Goal: Task Accomplishment & Management: Complete application form

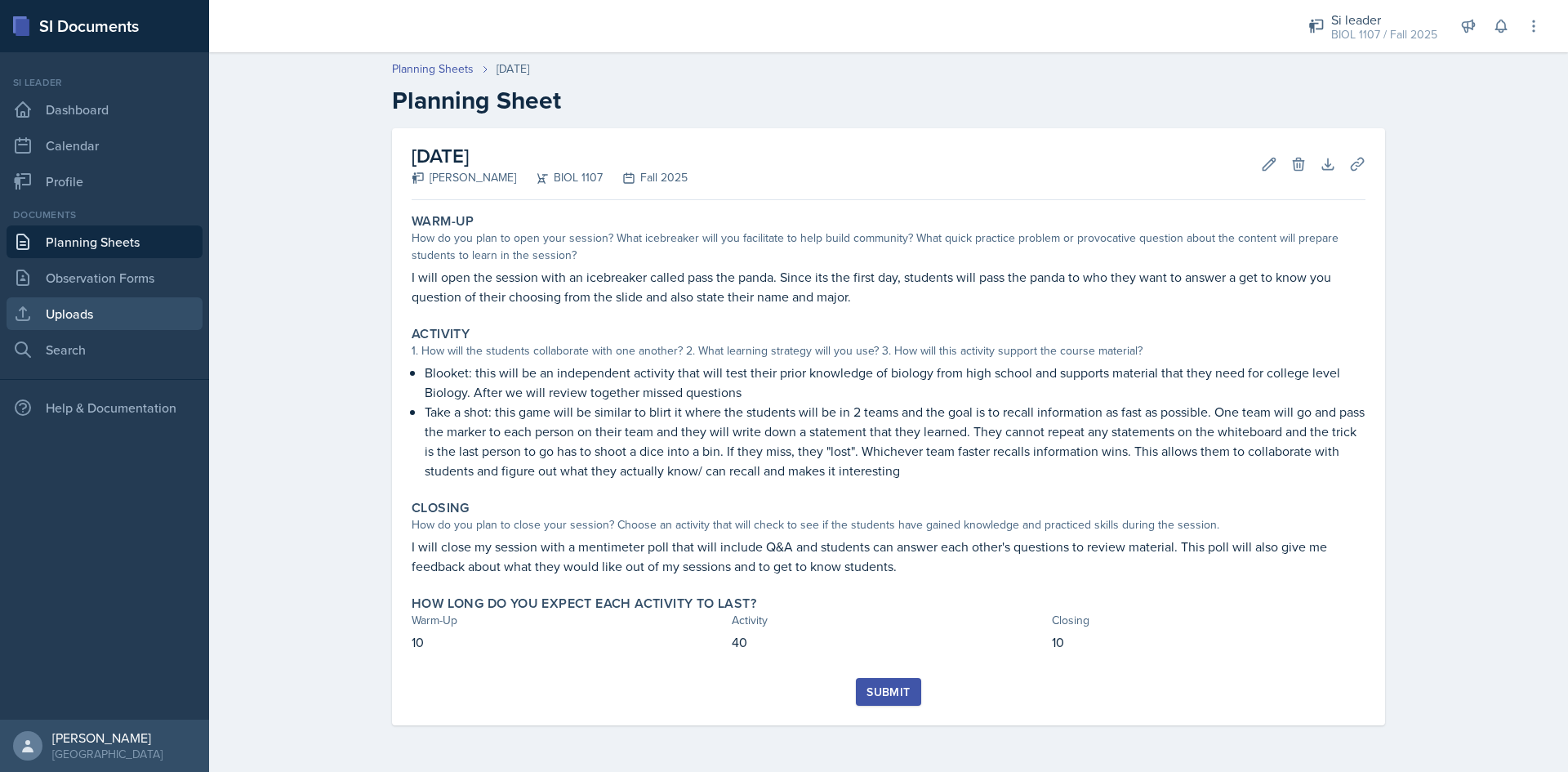
click at [122, 309] on link "Uploads" at bounding box center [104, 313] width 196 height 33
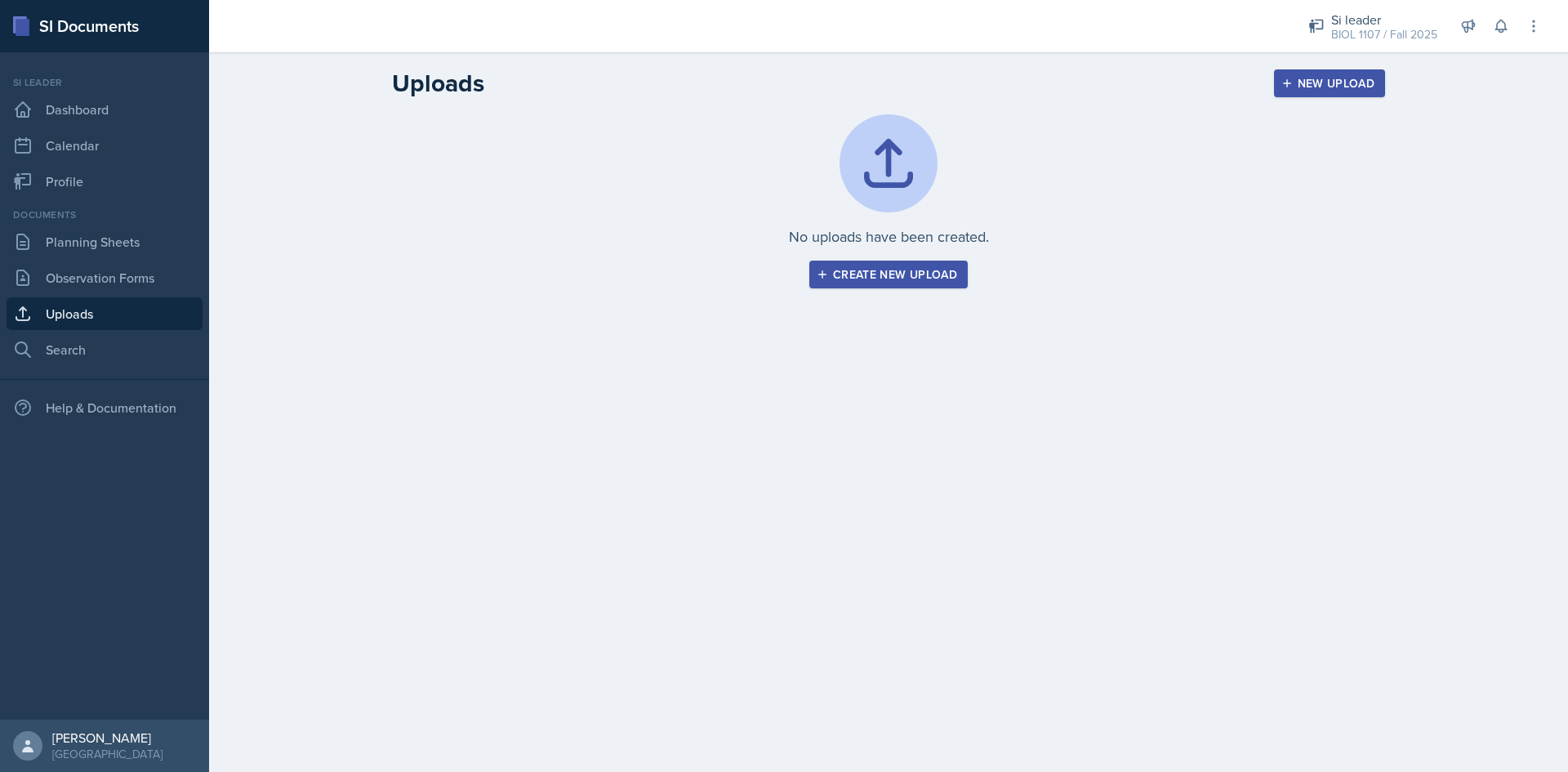
click at [870, 278] on div "Create new upload" at bounding box center [889, 274] width 137 height 13
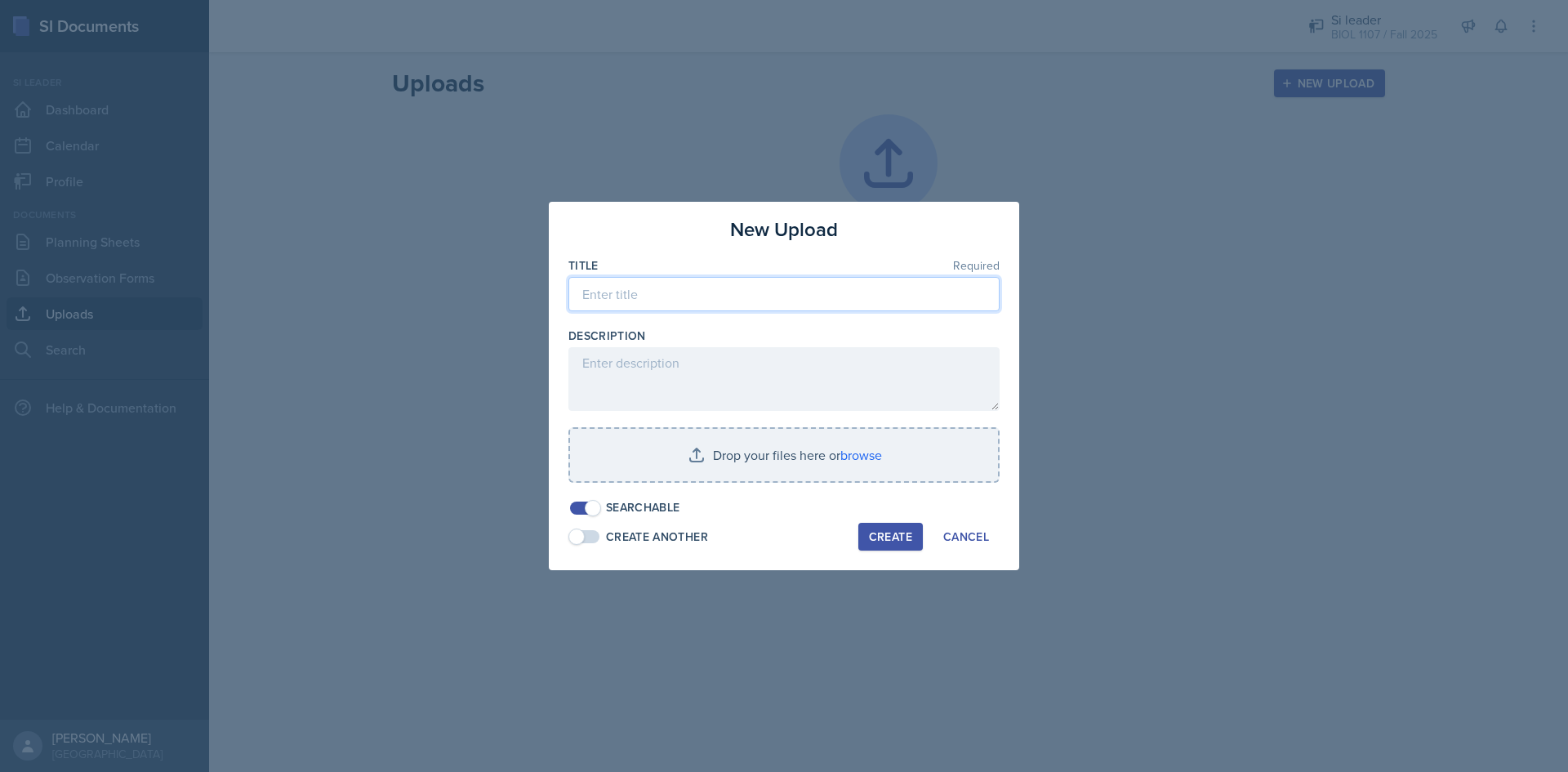
click at [837, 299] on input at bounding box center [784, 294] width 431 height 35
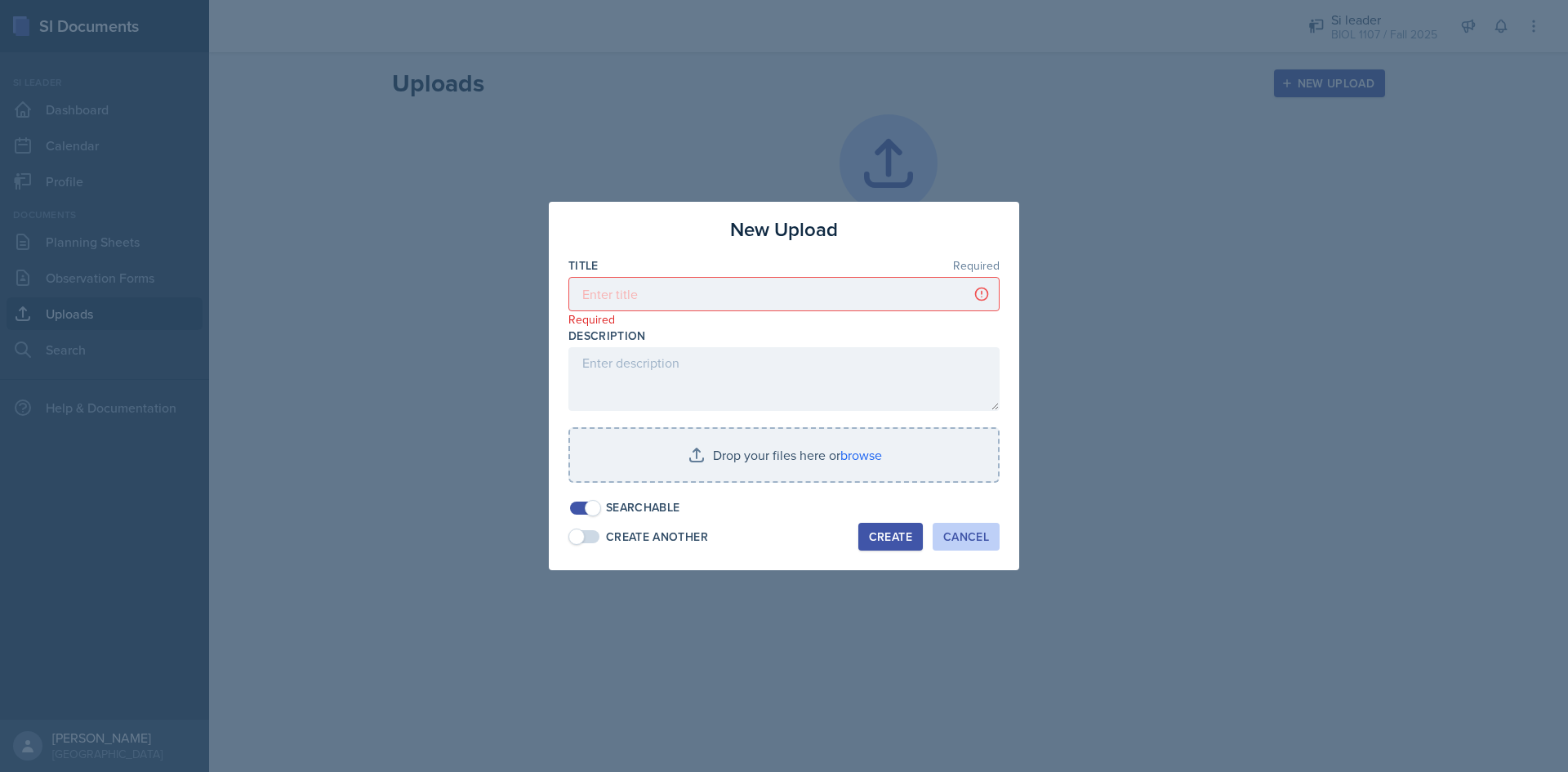
click at [963, 539] on div "Cancel" at bounding box center [966, 536] width 46 height 13
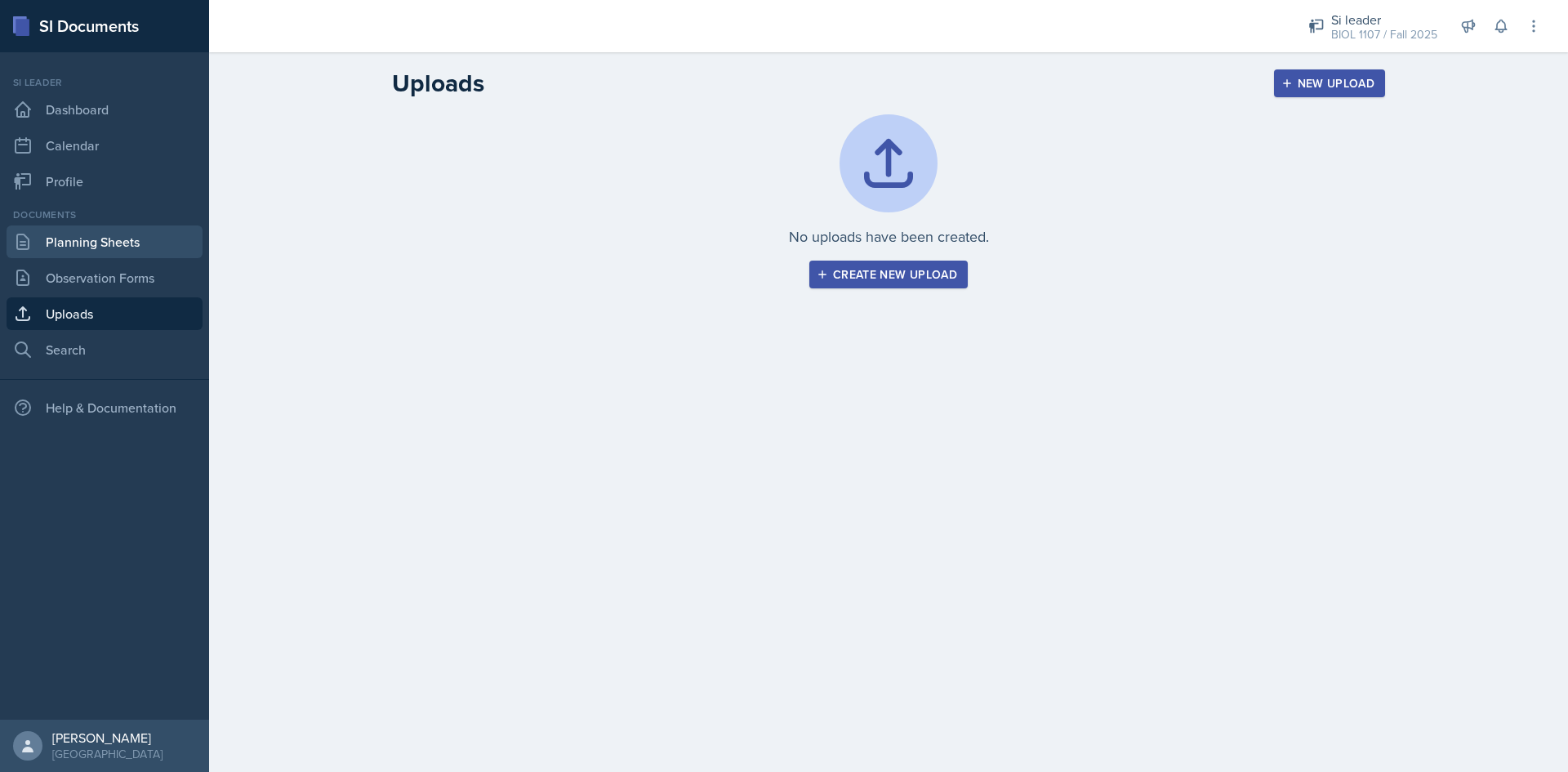
click at [79, 243] on link "Planning Sheets" at bounding box center [104, 241] width 196 height 33
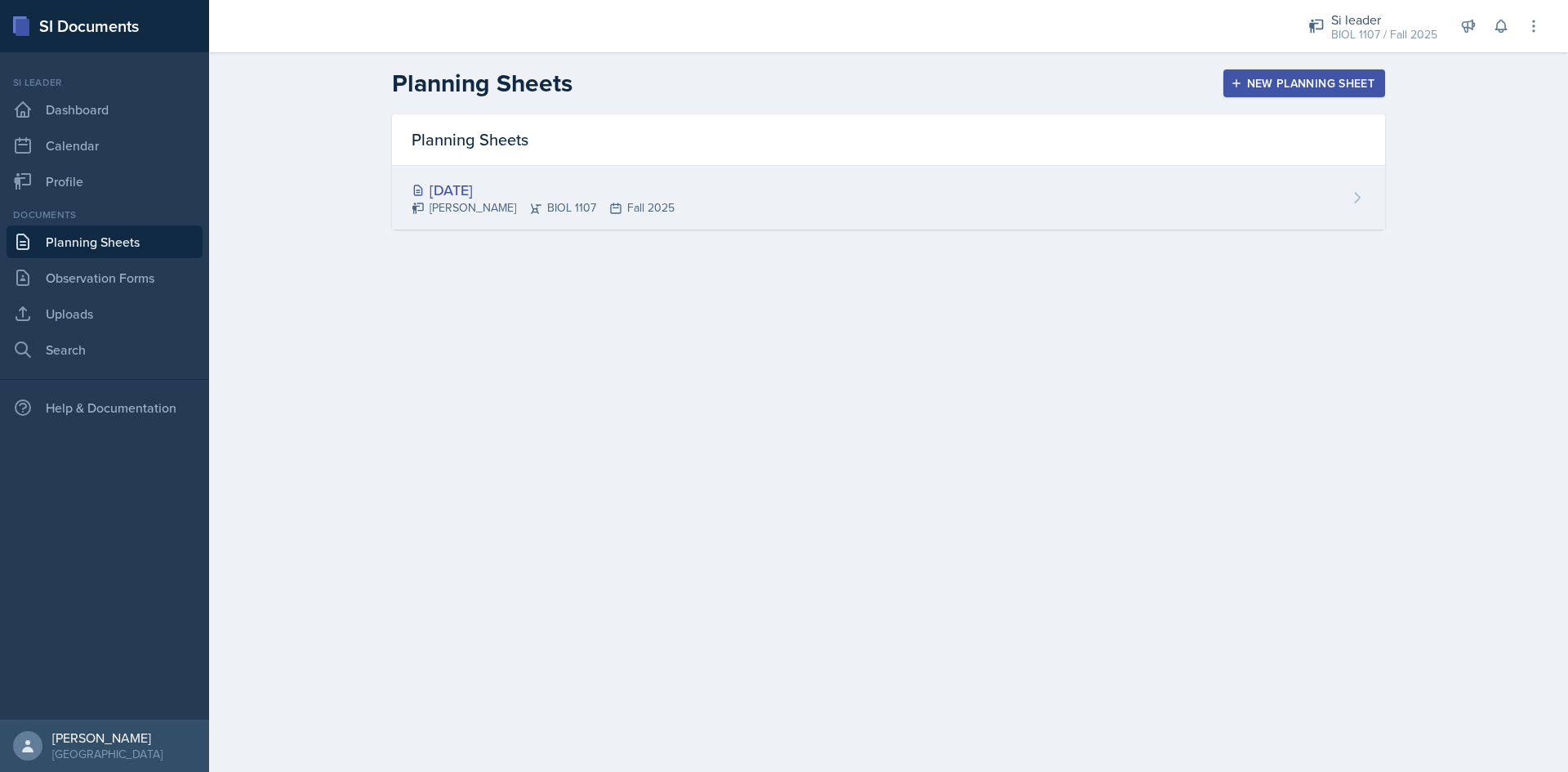
click at [456, 188] on div "[DATE]" at bounding box center [543, 189] width 263 height 22
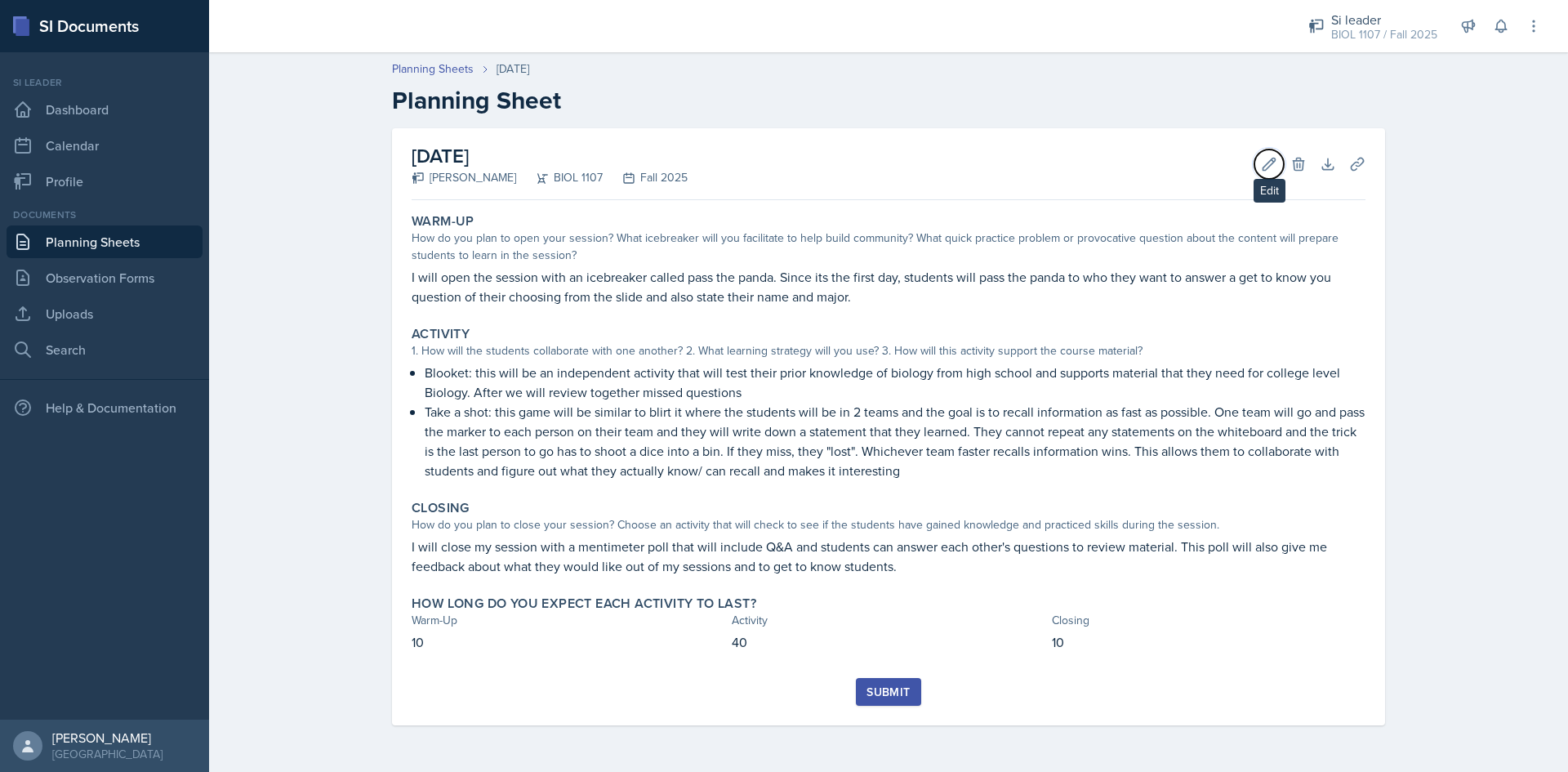
drag, startPoint x: 1265, startPoint y: 169, endPoint x: 1221, endPoint y: 182, distance: 45.9
click at [1262, 169] on icon at bounding box center [1268, 163] width 16 height 16
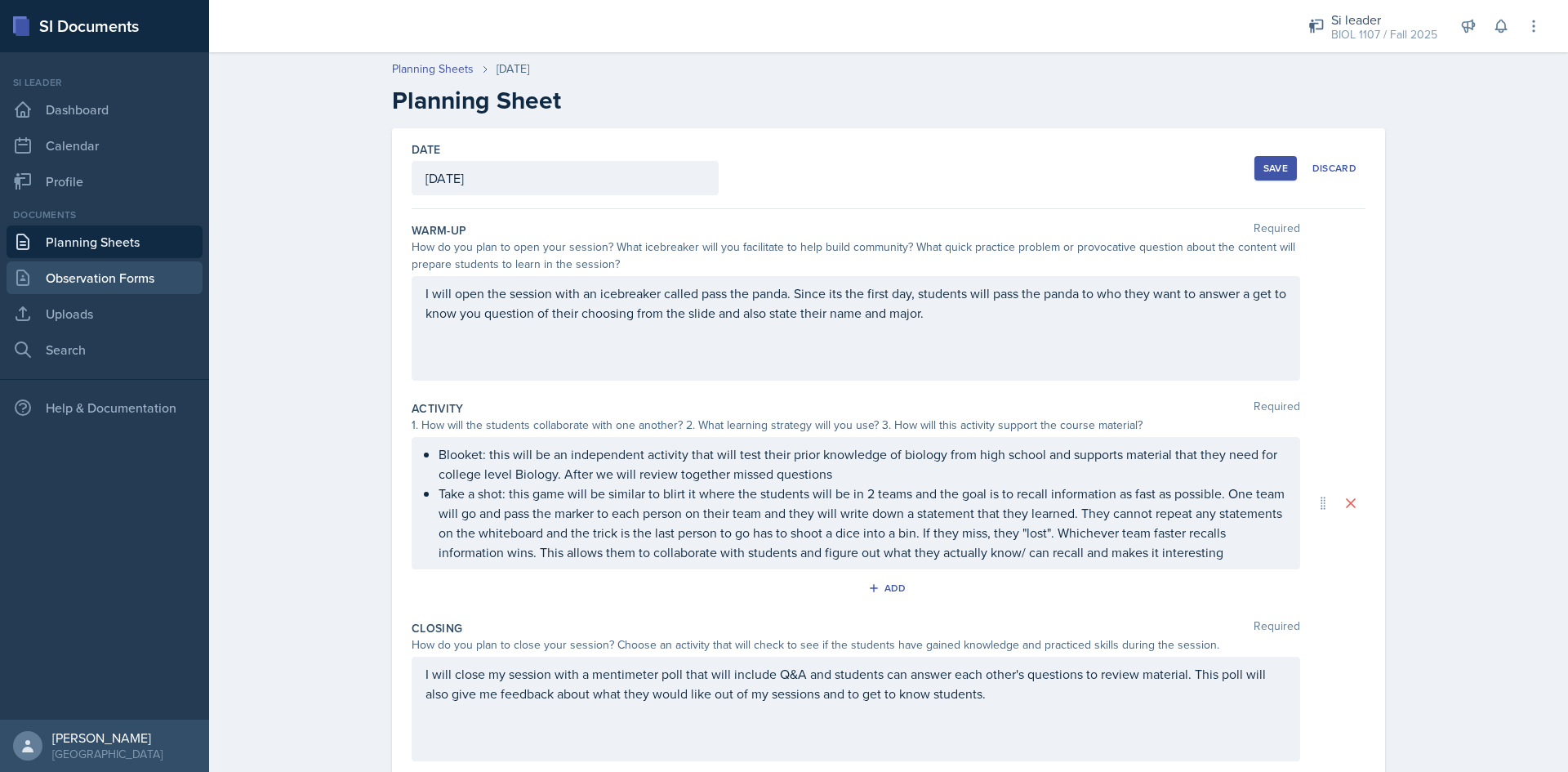
click at [116, 270] on link "Observation Forms" at bounding box center [104, 277] width 196 height 33
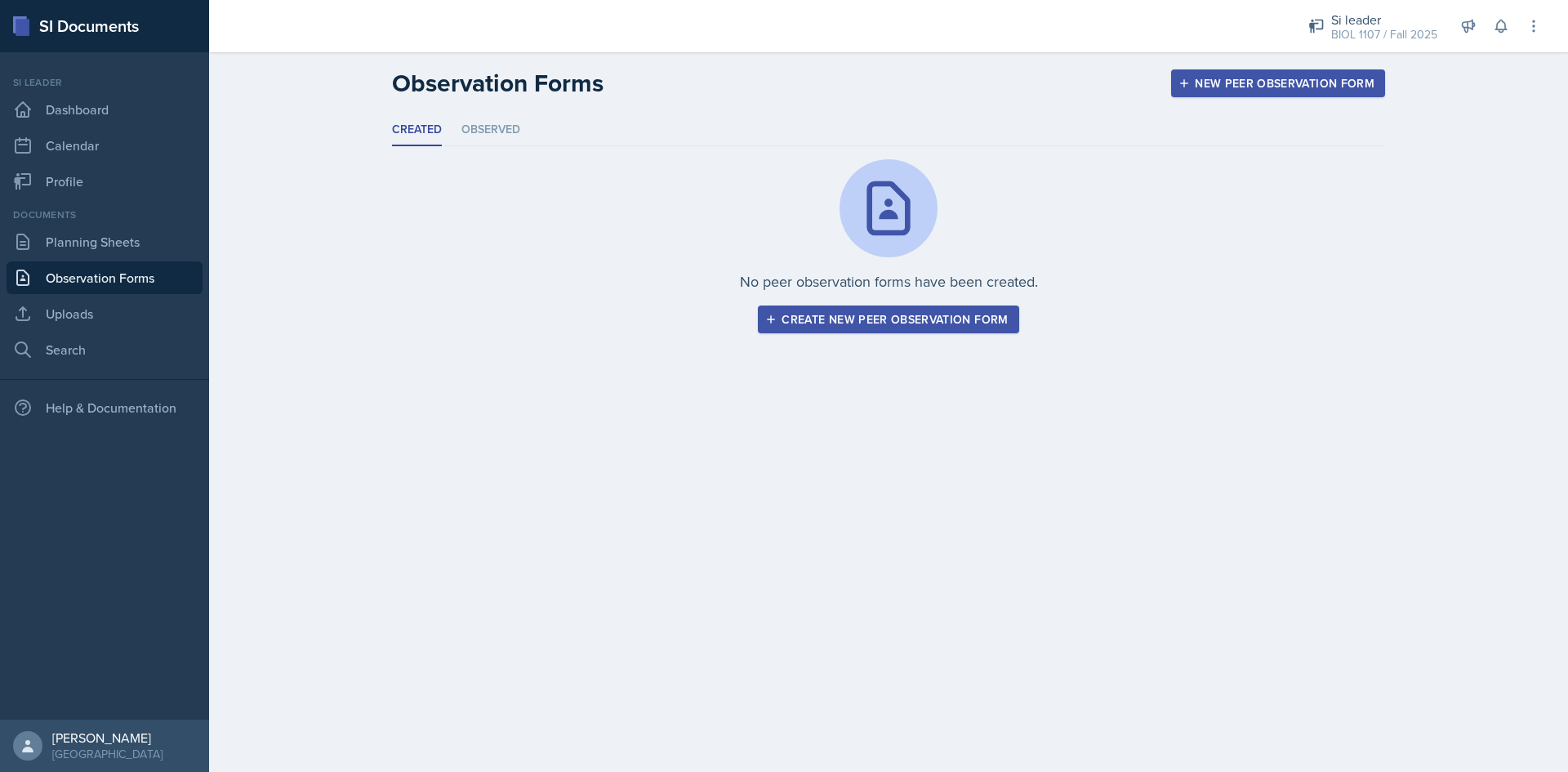
click at [871, 326] on div "Create new peer observation form" at bounding box center [888, 319] width 240 height 13
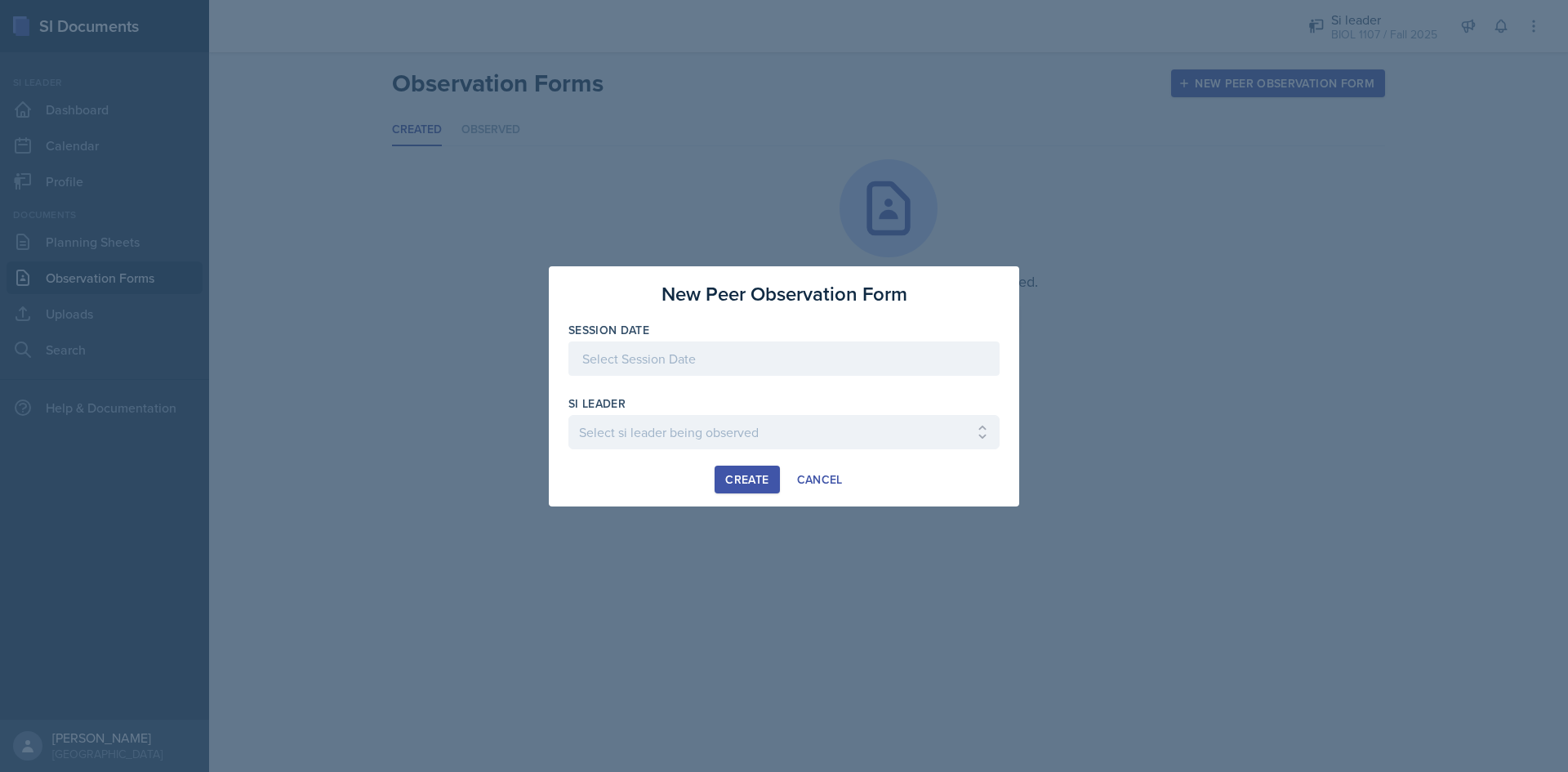
click at [793, 359] on div at bounding box center [784, 358] width 431 height 35
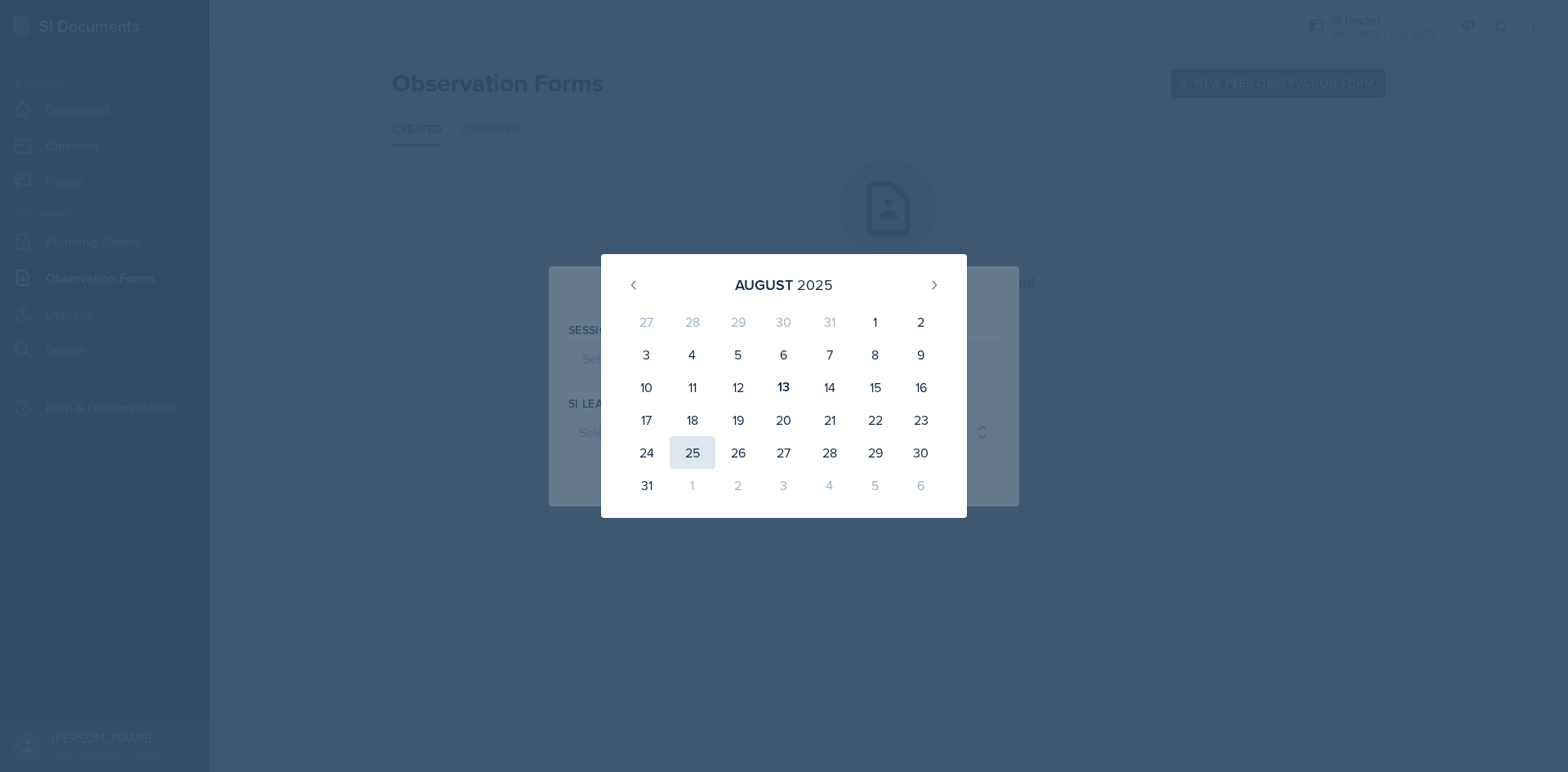
click at [677, 453] on div "25" at bounding box center [692, 452] width 46 height 33
type input "[DATE]"
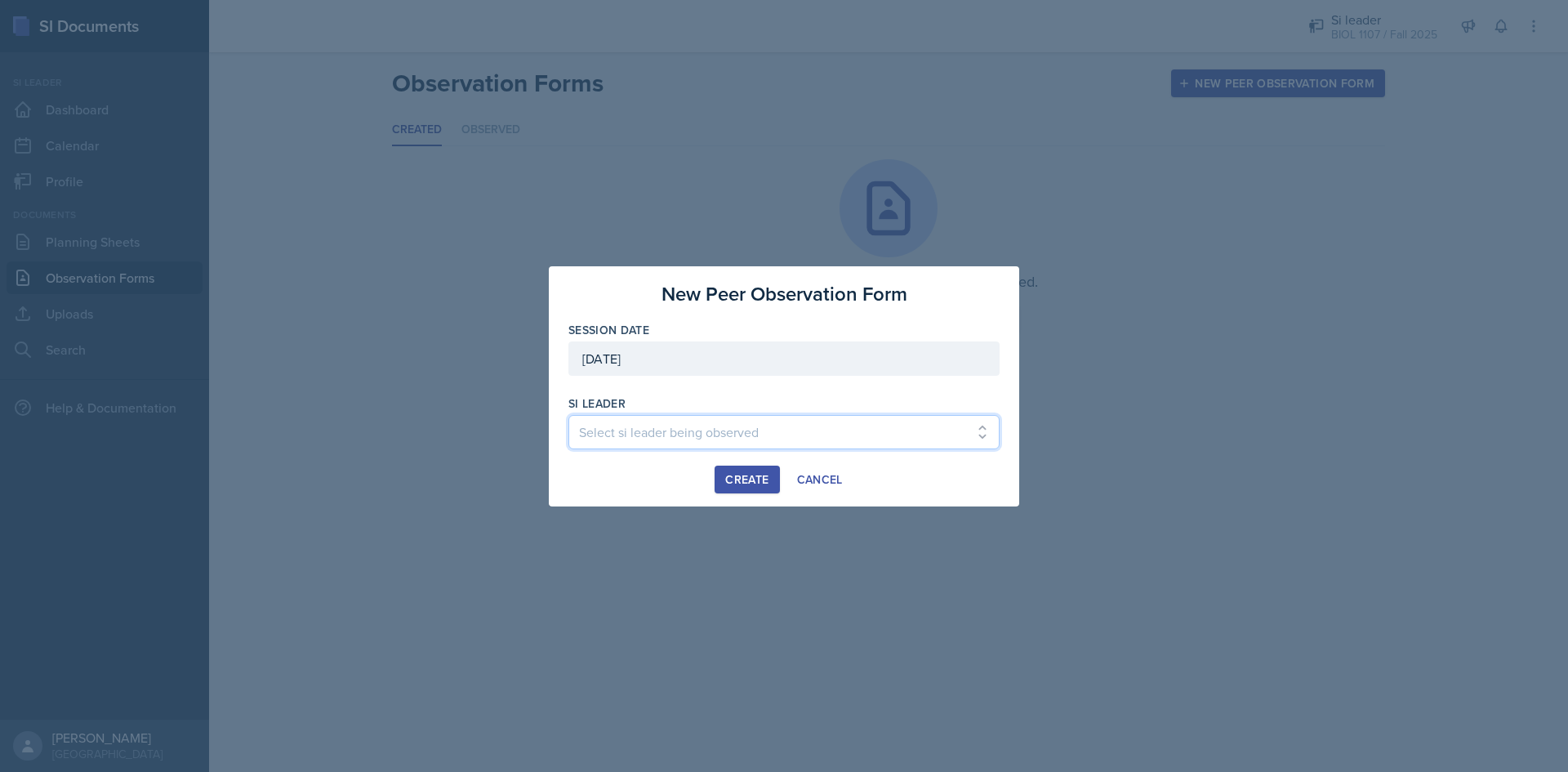
click at [755, 437] on select "Select si leader being observed [PERSON_NAME] / PSYC 2500 / 6 [PERSON_NAME] / P…" at bounding box center [784, 432] width 431 height 35
drag, startPoint x: 614, startPoint y: 497, endPoint x: 834, endPoint y: 501, distance: 220.0
click at [661, 487] on div "New Peer Observation Form Session Date [DATE] [DATE] 27 28 29 30 31 1 2 3 4 5 6…" at bounding box center [784, 386] width 471 height 240
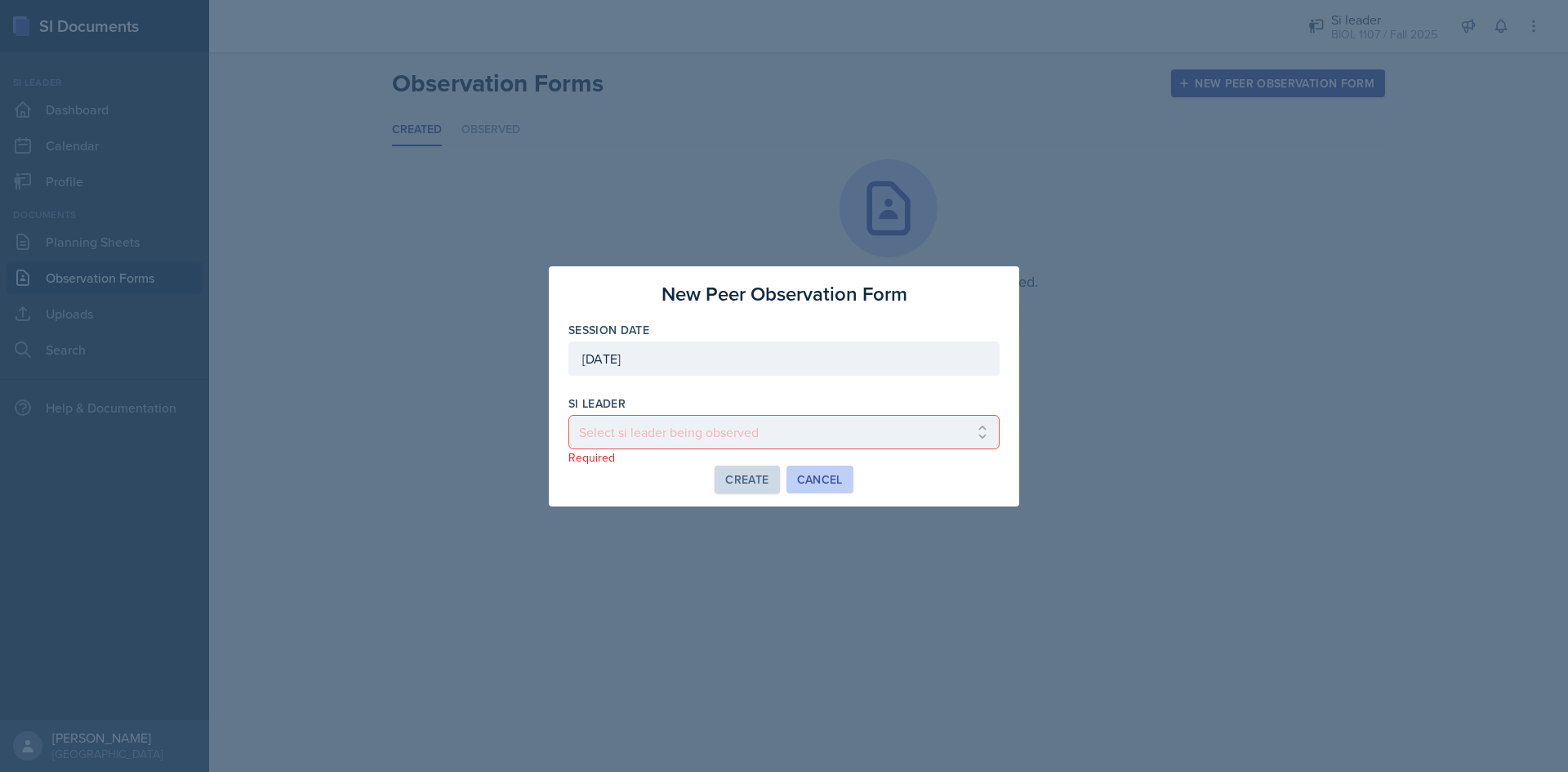
click at [824, 485] on div "Cancel" at bounding box center [819, 479] width 46 height 13
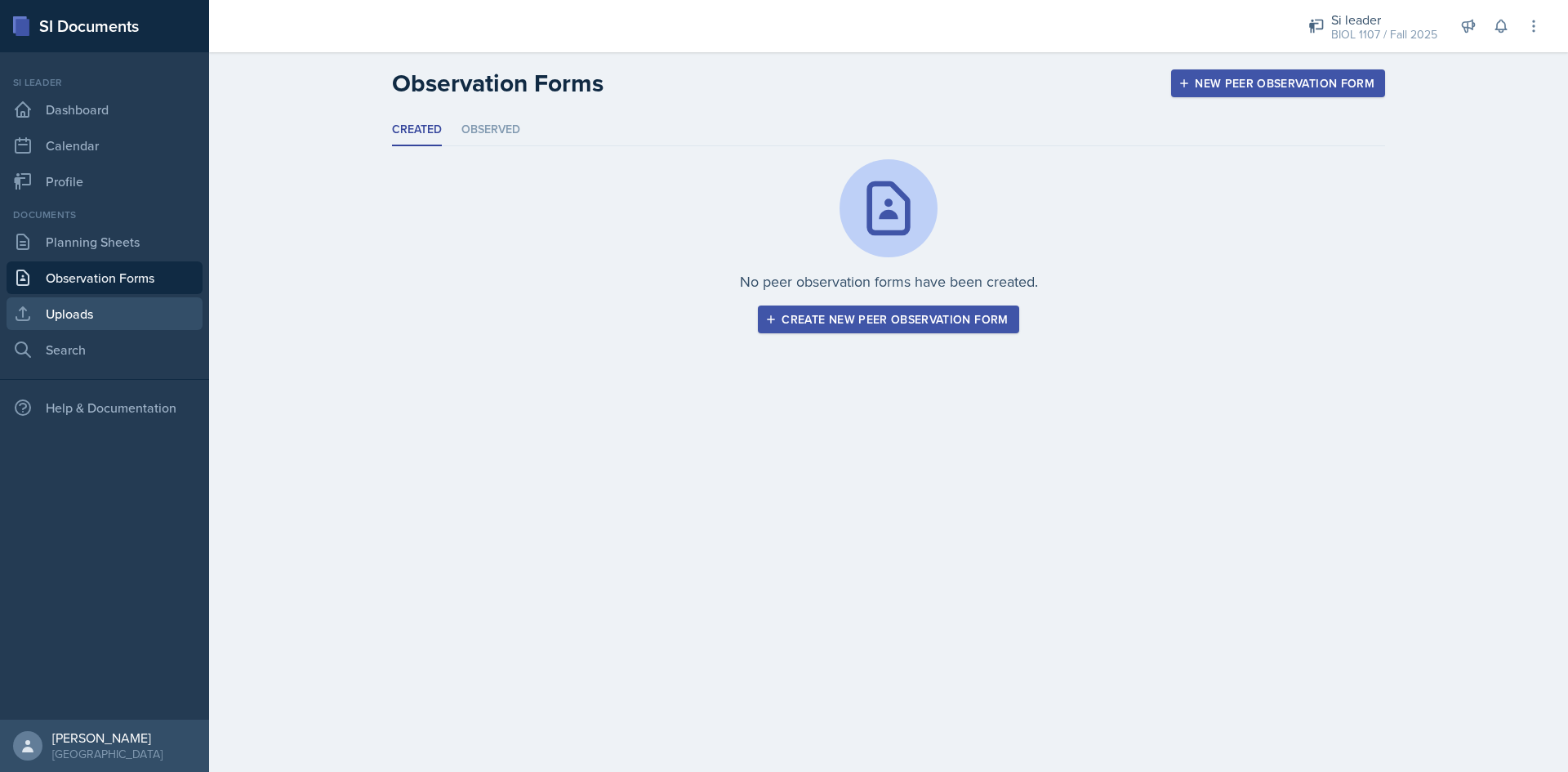
click at [130, 301] on link "Uploads" at bounding box center [104, 313] width 196 height 33
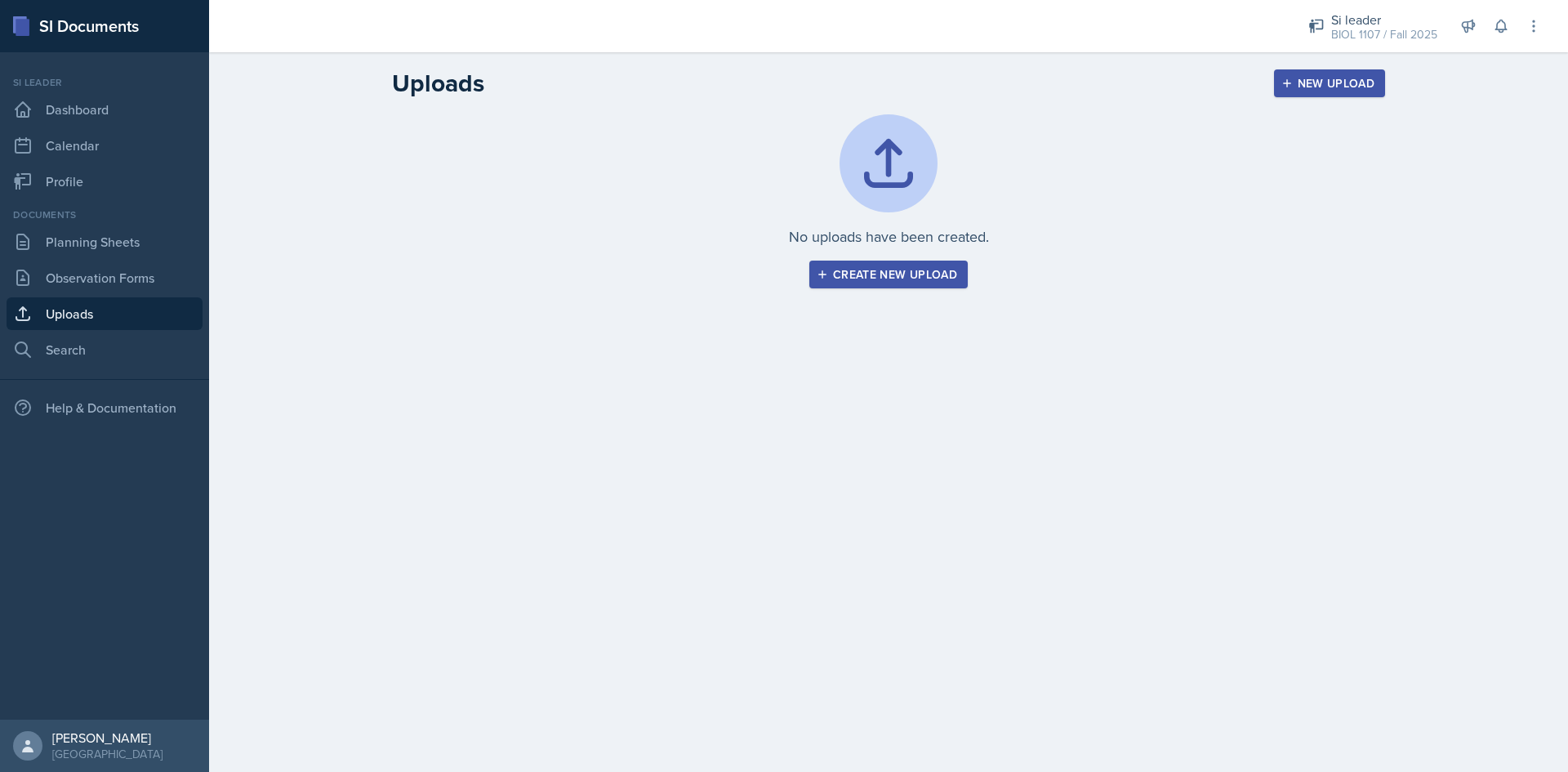
click at [862, 274] on div "Create new upload" at bounding box center [889, 274] width 137 height 13
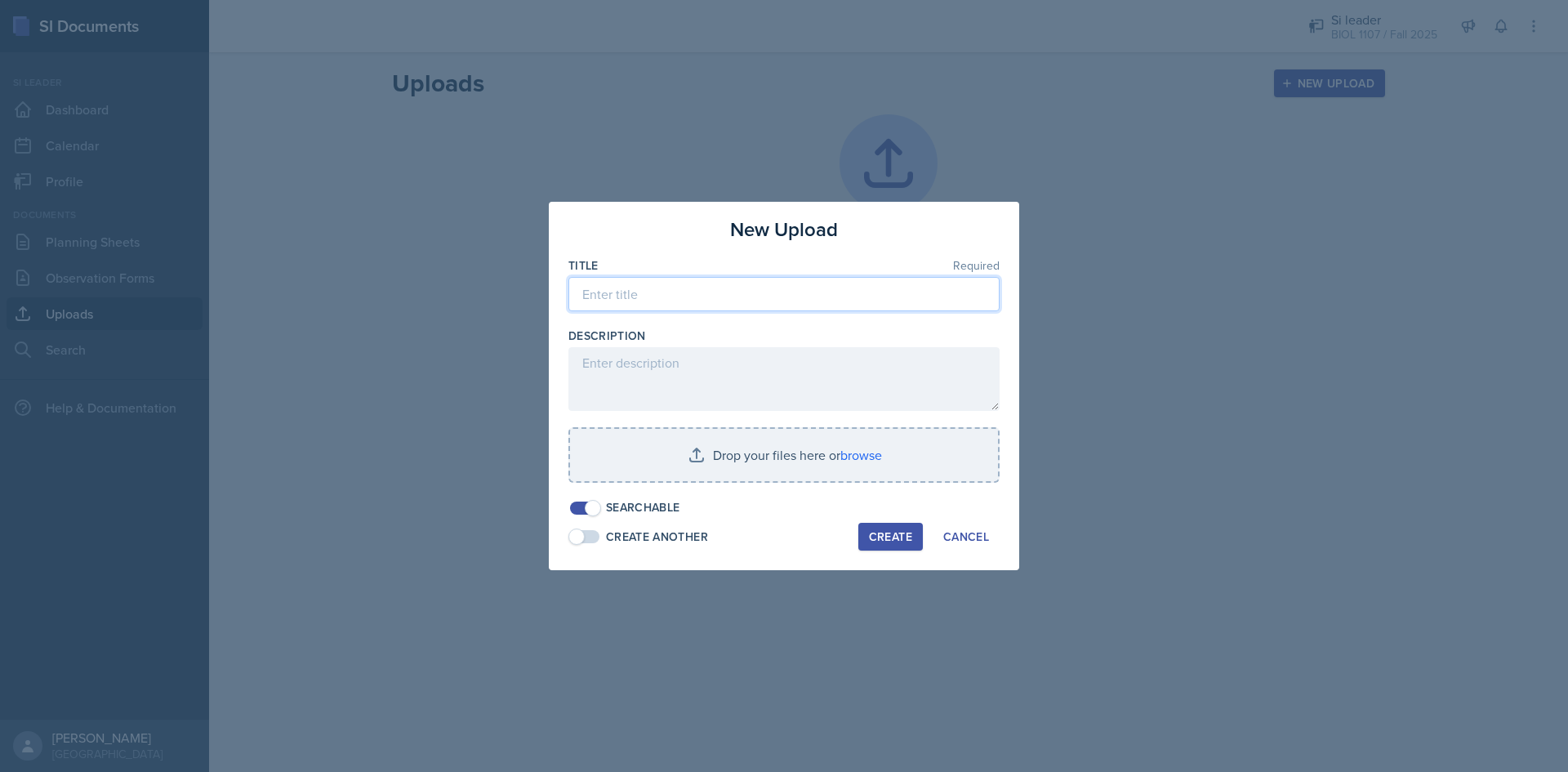
click at [634, 288] on input at bounding box center [784, 294] width 431 height 35
type input "[DATE]"
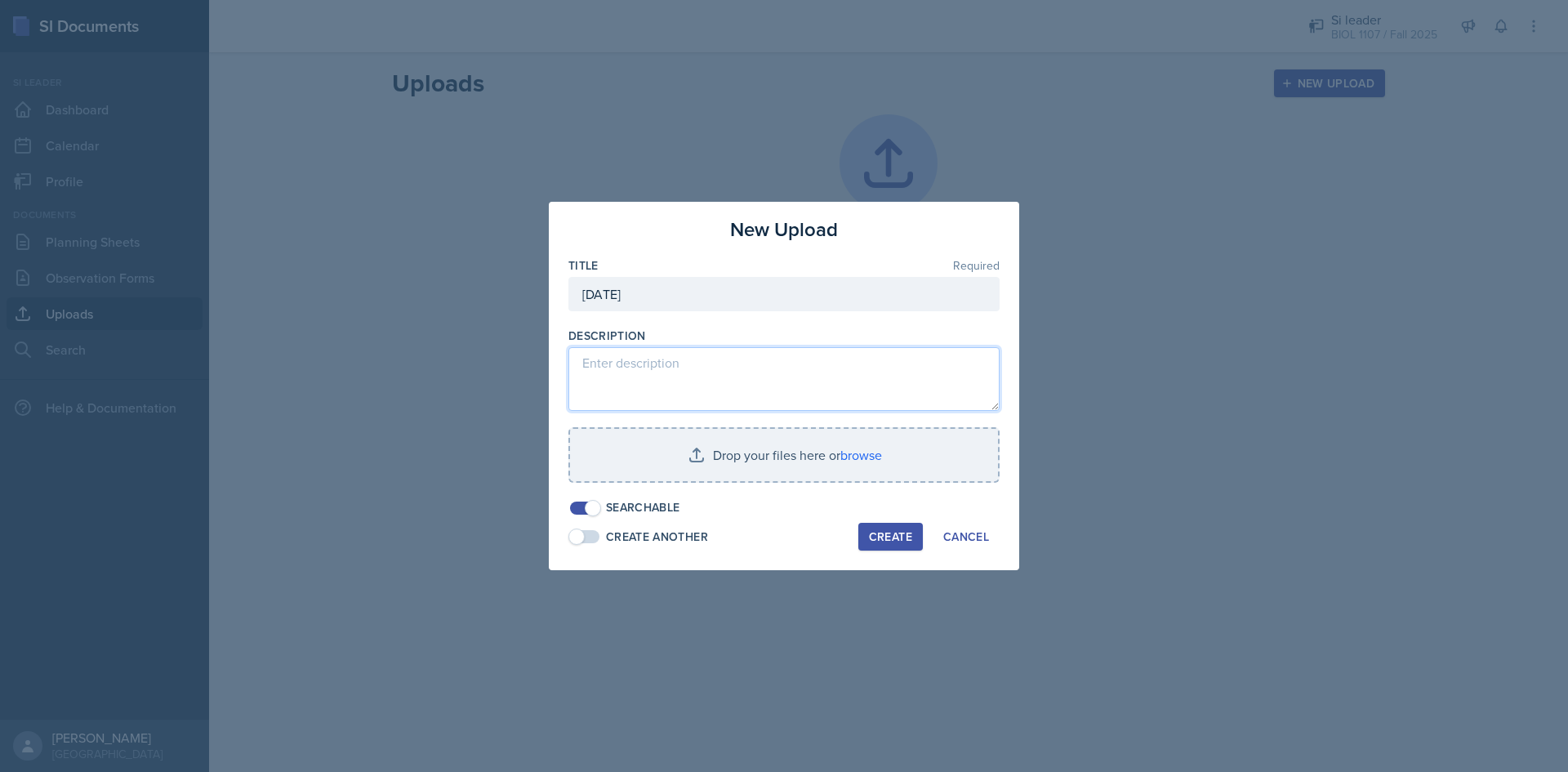
click at [821, 381] on textarea at bounding box center [784, 378] width 431 height 64
paste textarea "[URL][DOMAIN_NAME]"
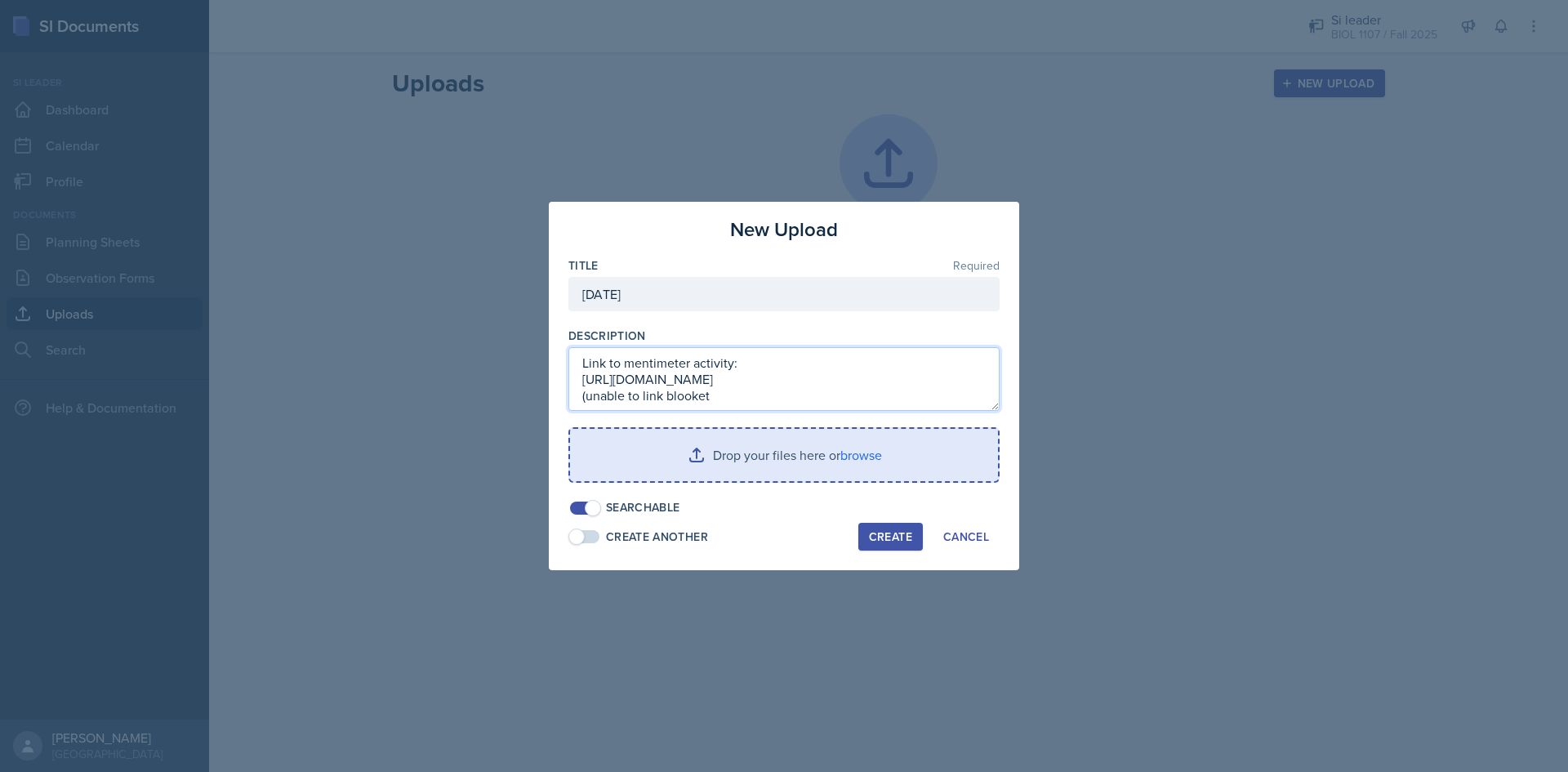
type textarea "Link to mentimeter activity: [URL][DOMAIN_NAME] (unable to link blooket"
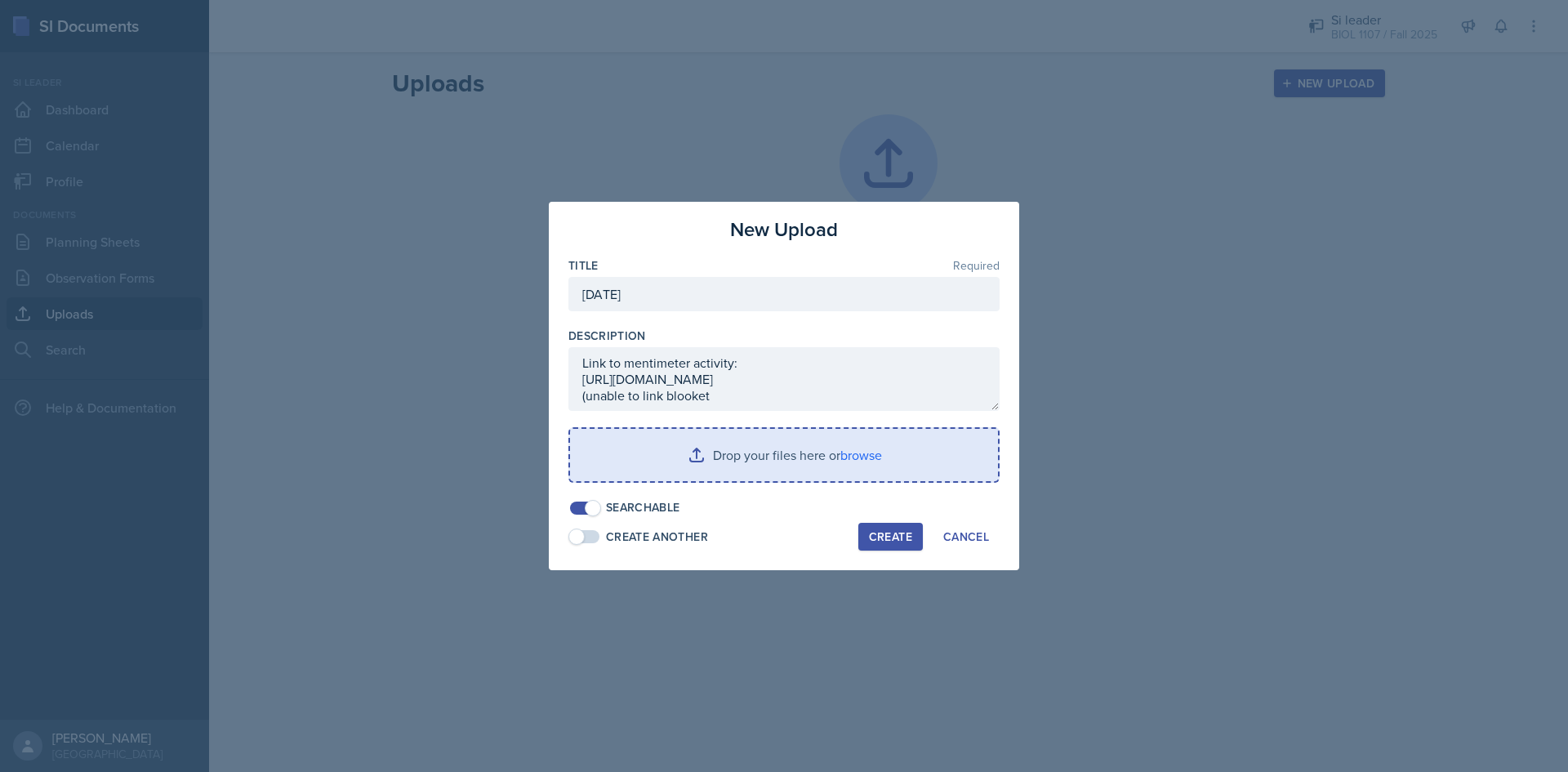
click at [760, 466] on input "file" at bounding box center [784, 455] width 428 height 53
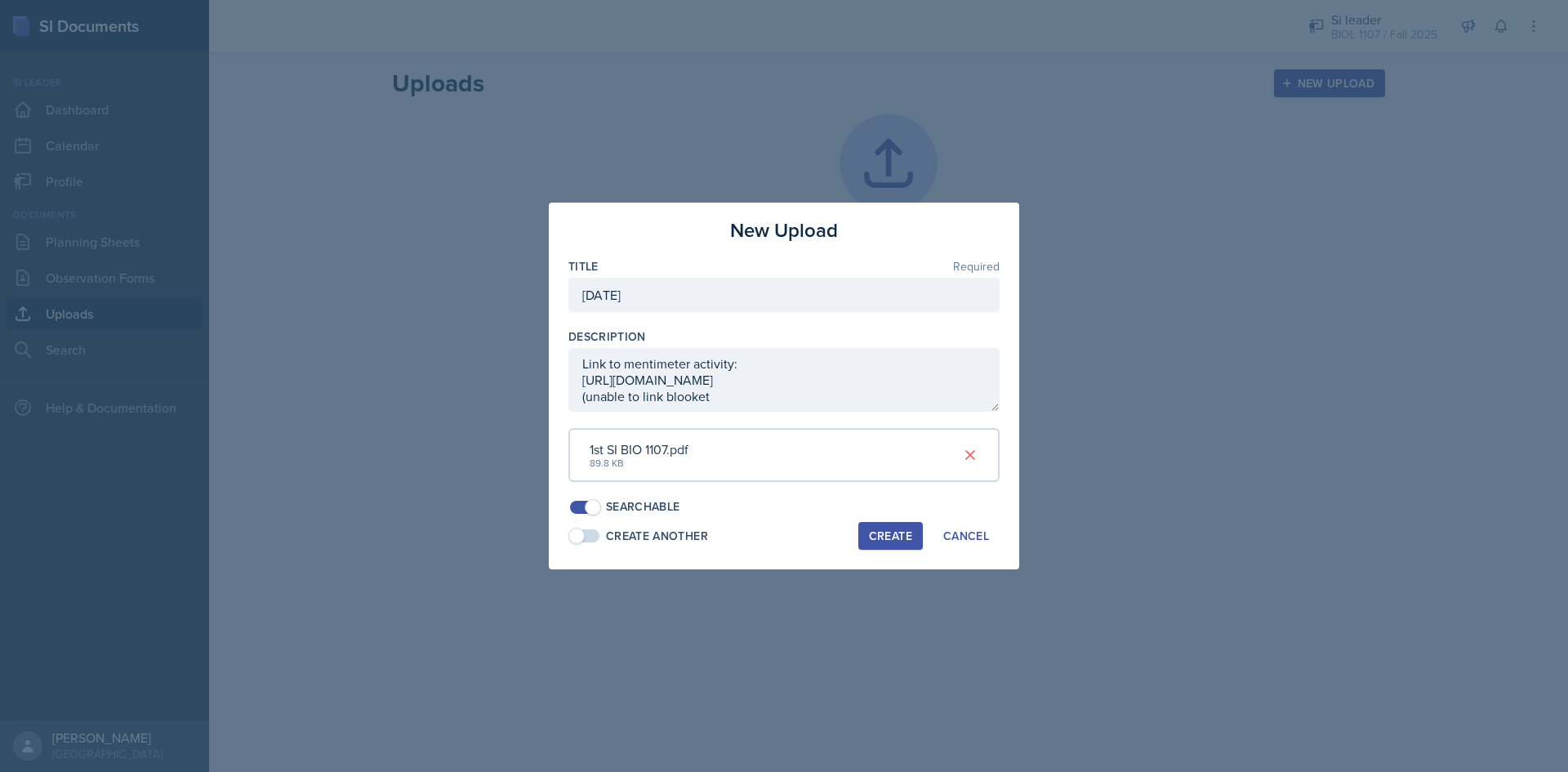
click at [887, 535] on div "Create" at bounding box center [891, 535] width 43 height 13
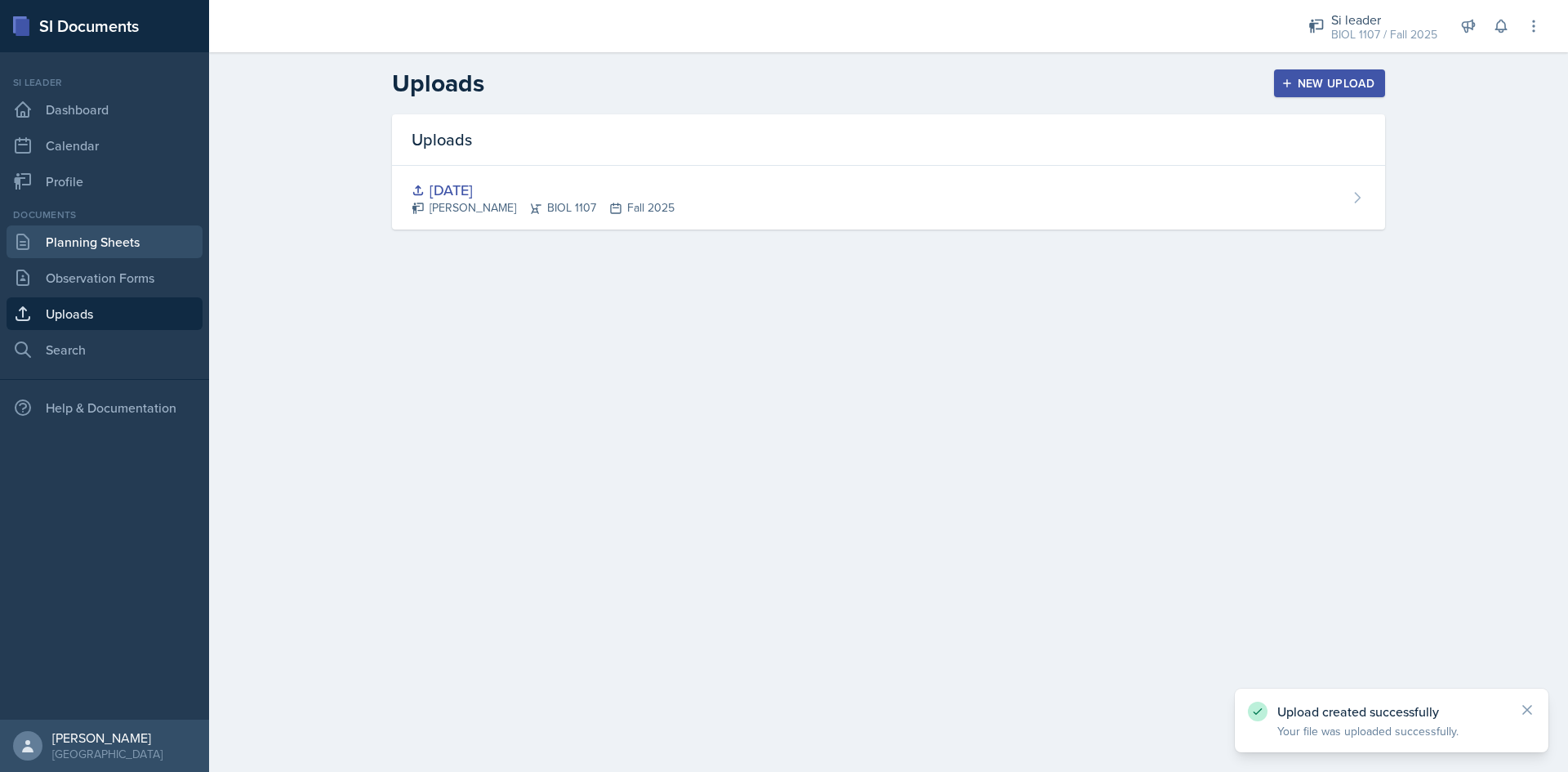
click at [79, 234] on link "Planning Sheets" at bounding box center [104, 241] width 196 height 33
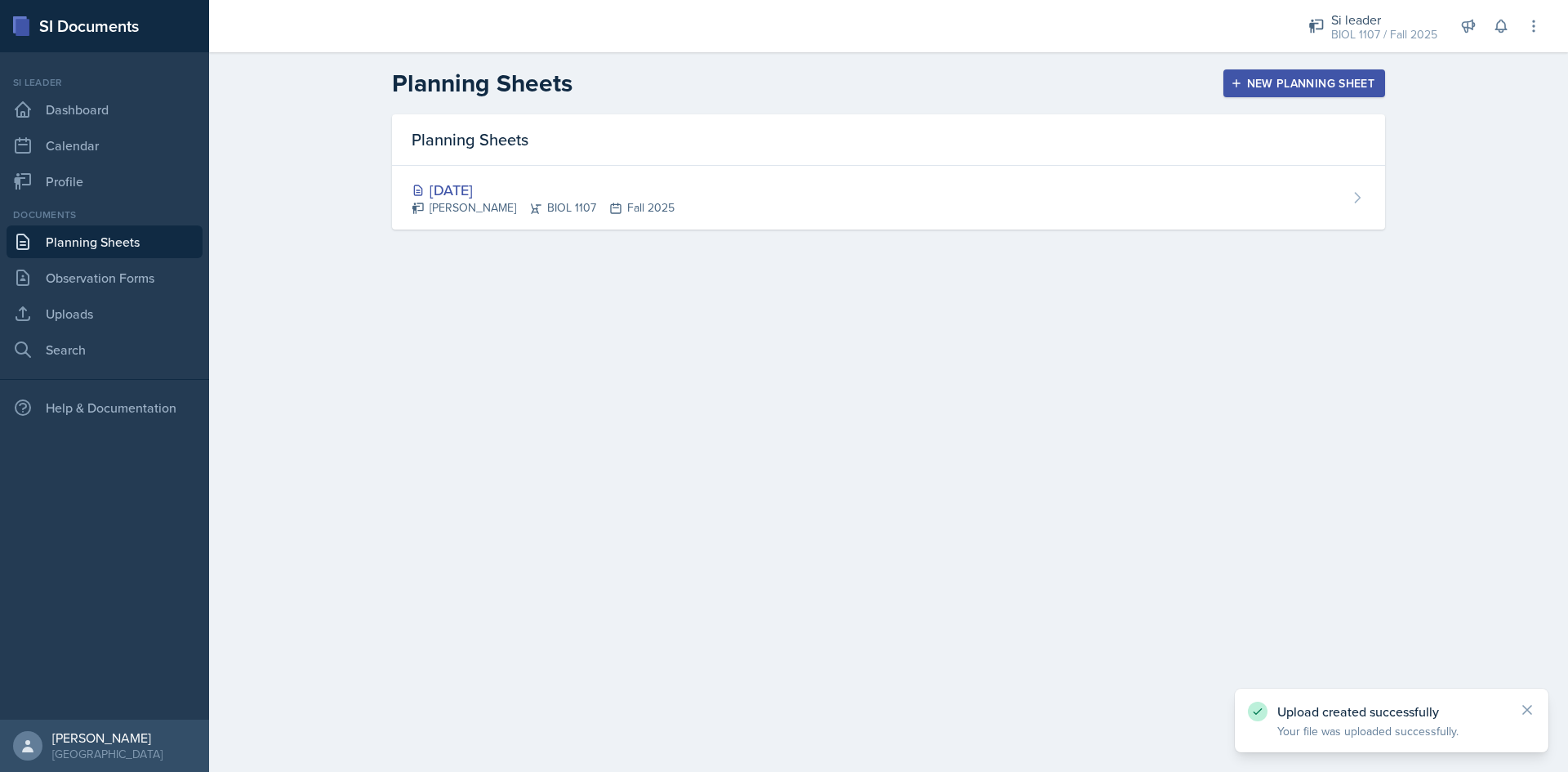
click at [116, 245] on link "Planning Sheets" at bounding box center [104, 241] width 196 height 33
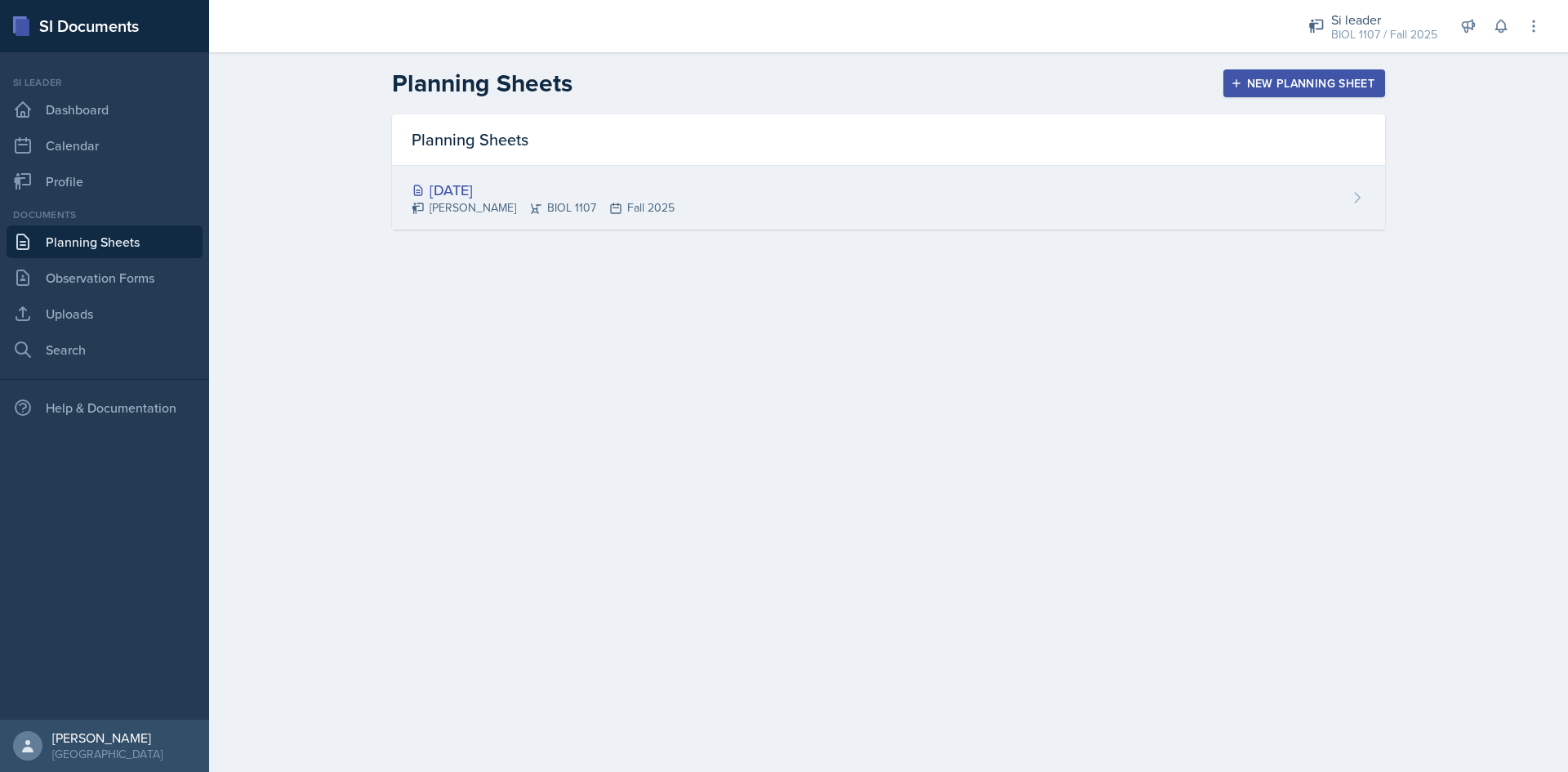
click at [447, 210] on div "[PERSON_NAME] BIOL 1107 Fall 2025" at bounding box center [543, 208] width 263 height 17
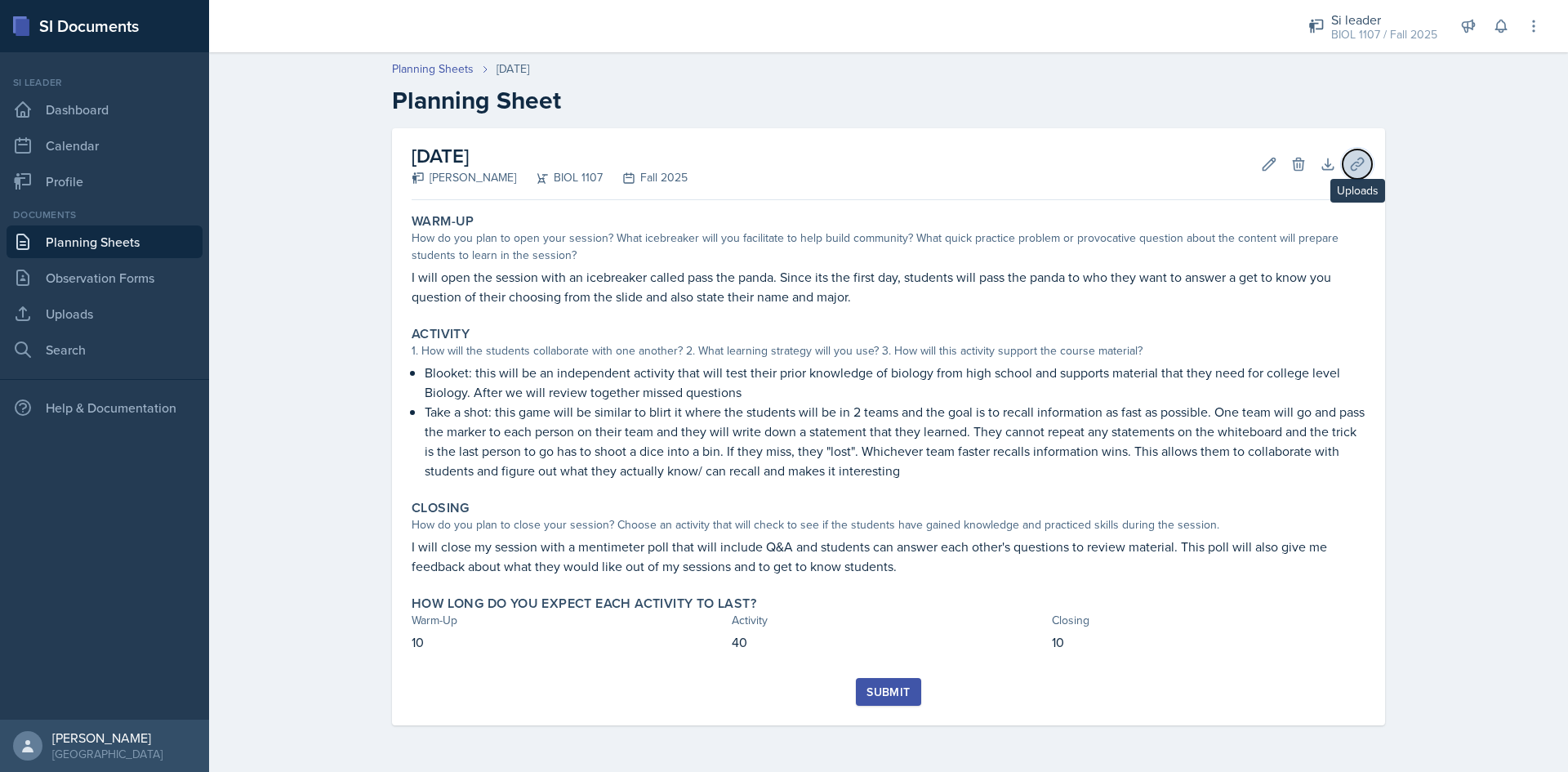
click at [1366, 165] on button "Uploads" at bounding box center [1357, 163] width 29 height 29
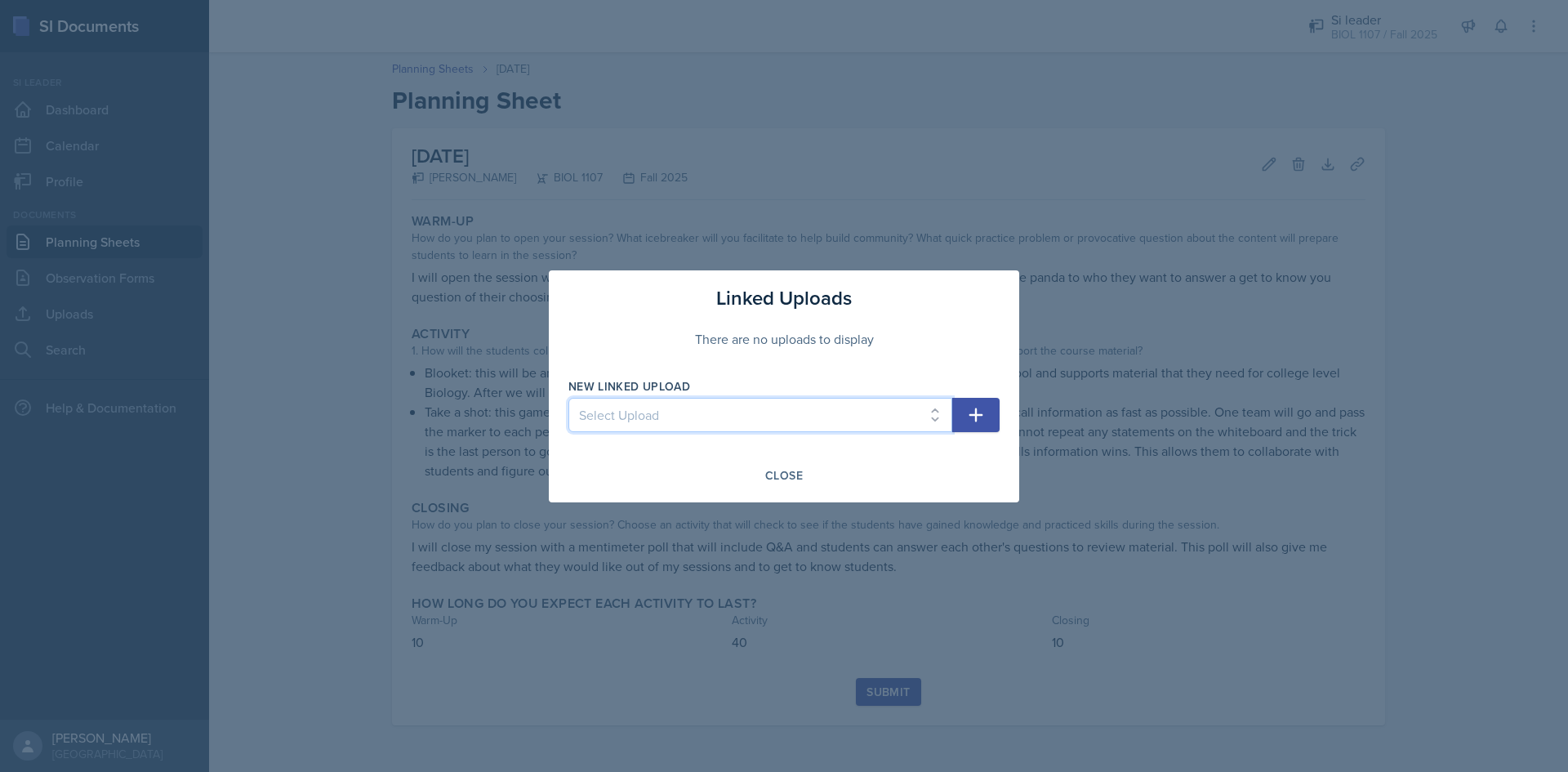
click at [893, 422] on select "Select Upload [DATE]" at bounding box center [760, 414] width 384 height 35
select select "588eb301-5885-45cf-9d55-afbe5de6c6e1"
click at [568, 397] on select "Select Upload [DATE]" at bounding box center [760, 414] width 384 height 35
click at [985, 420] on icon "button" at bounding box center [975, 414] width 20 height 20
select select
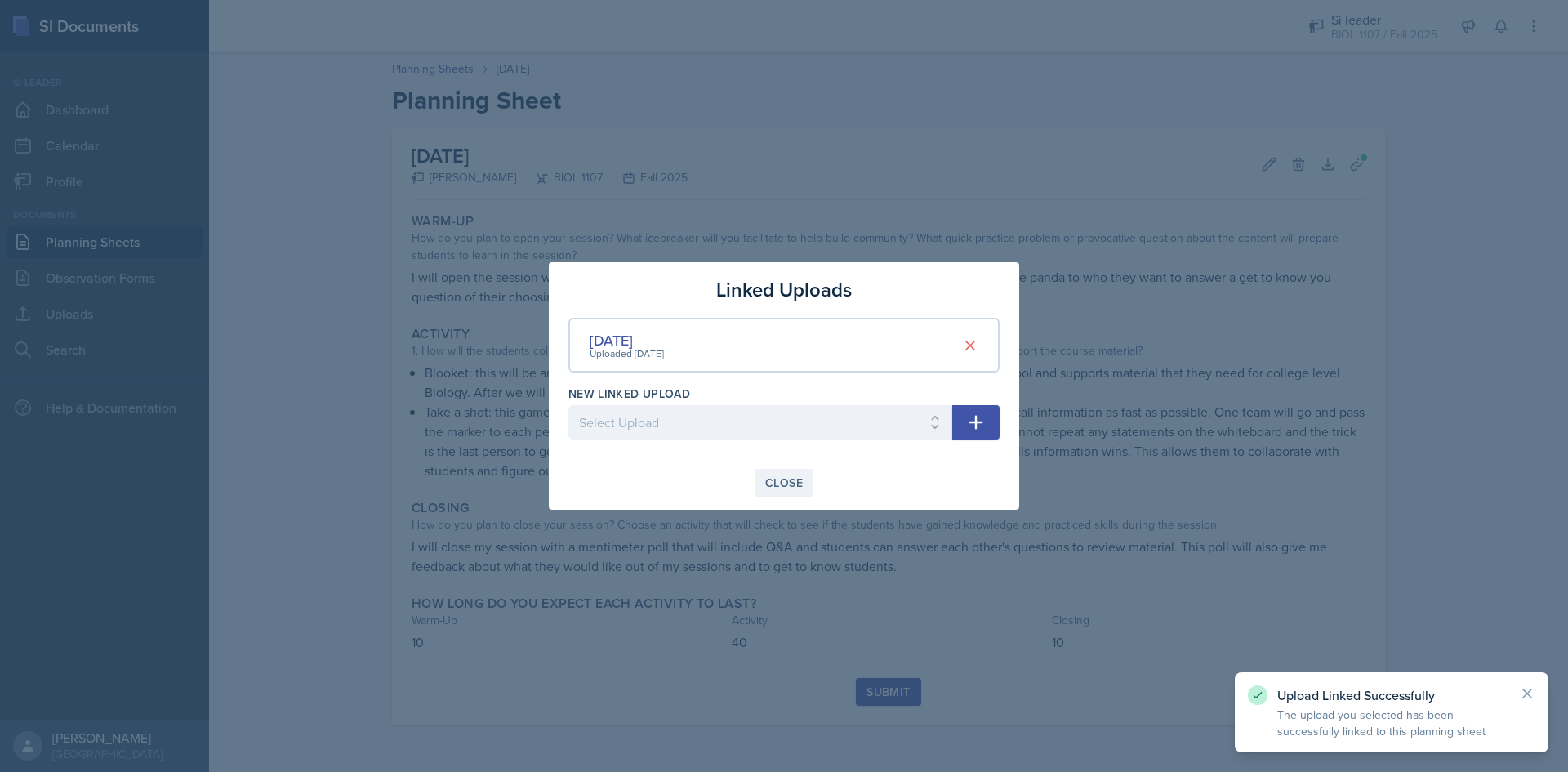
click at [792, 490] on button "Close" at bounding box center [784, 483] width 59 height 28
